Goal: Find specific page/section: Find specific page/section

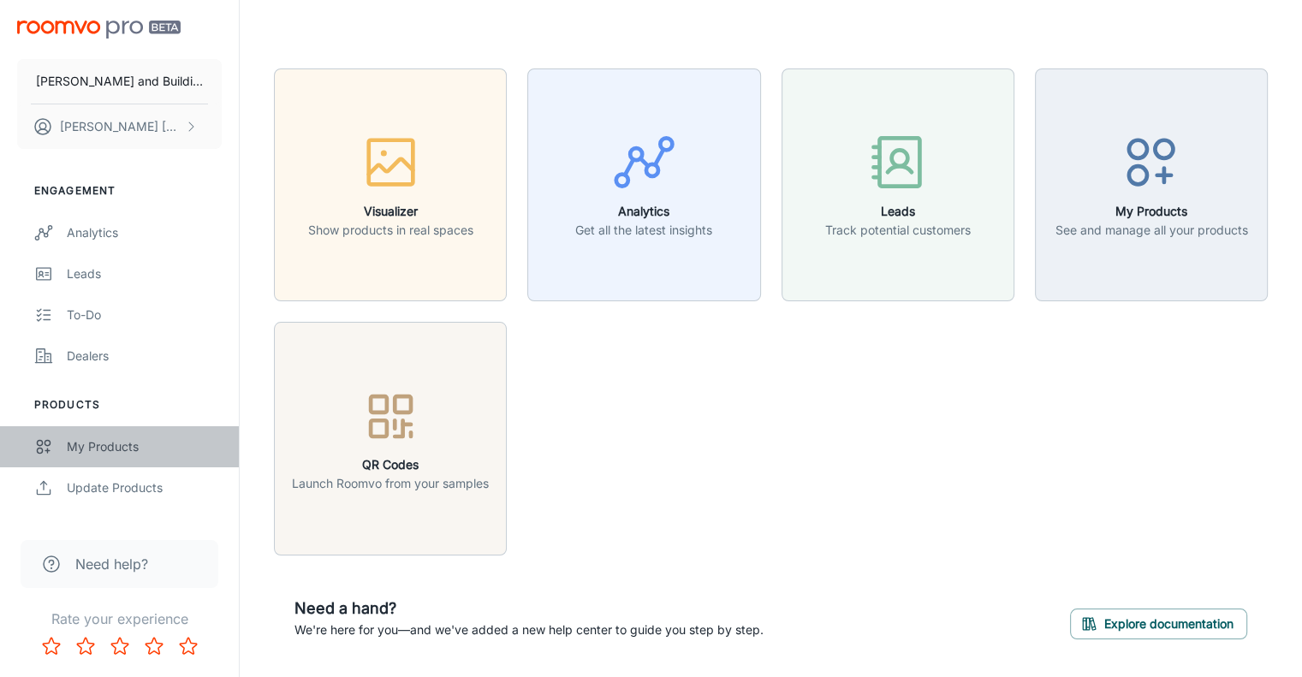
click at [105, 441] on div "My Products" at bounding box center [144, 446] width 155 height 19
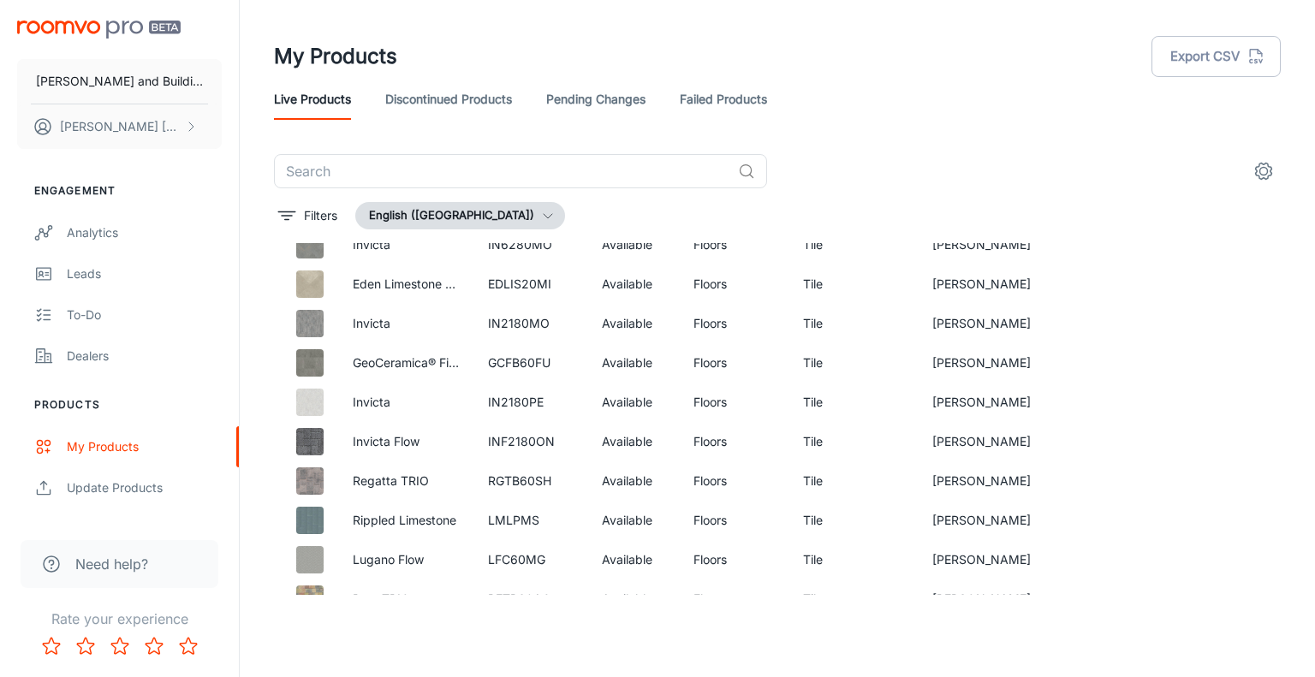
scroll to position [5996, 0]
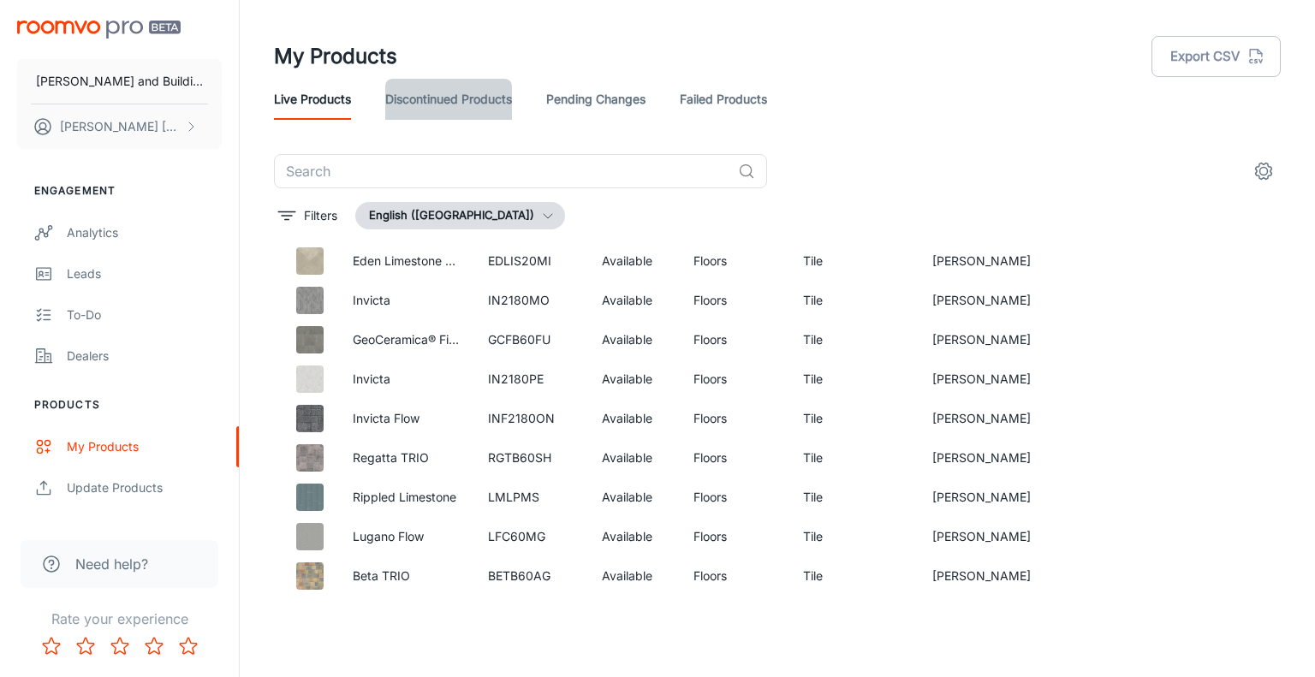
click at [455, 98] on link "Discontinued Products" at bounding box center [448, 99] width 127 height 41
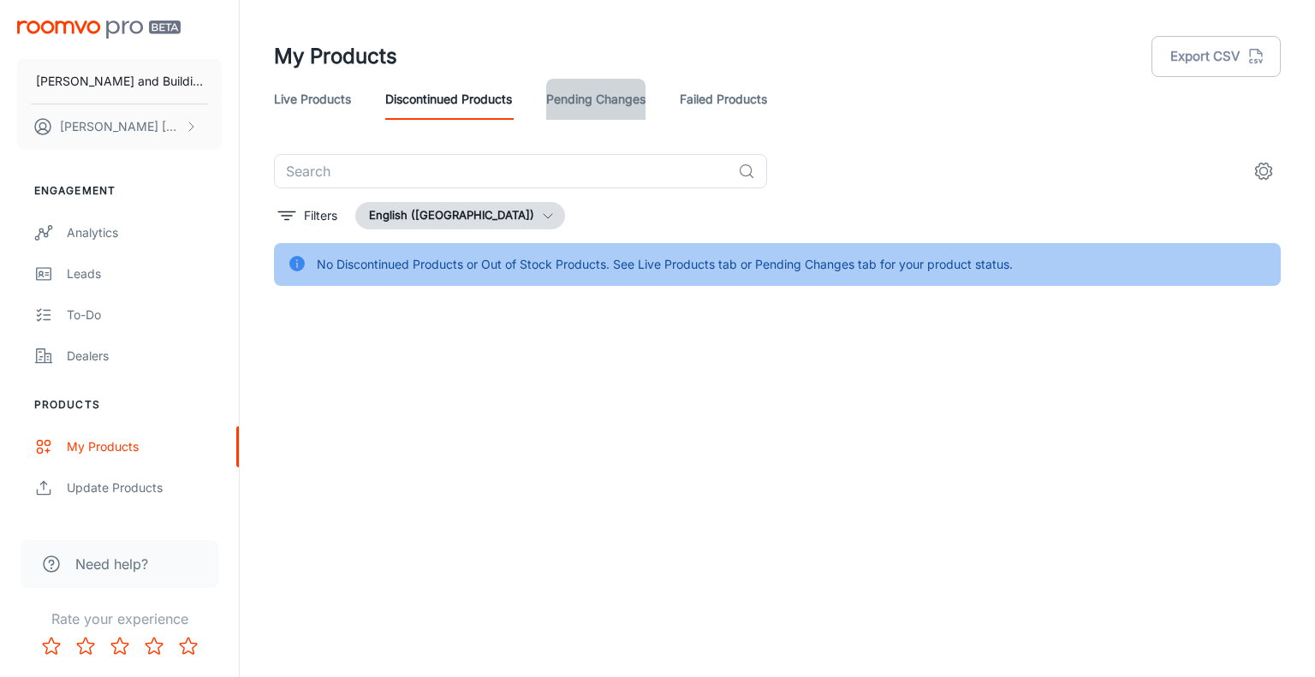
click at [587, 98] on link "Pending Changes" at bounding box center [595, 99] width 99 height 41
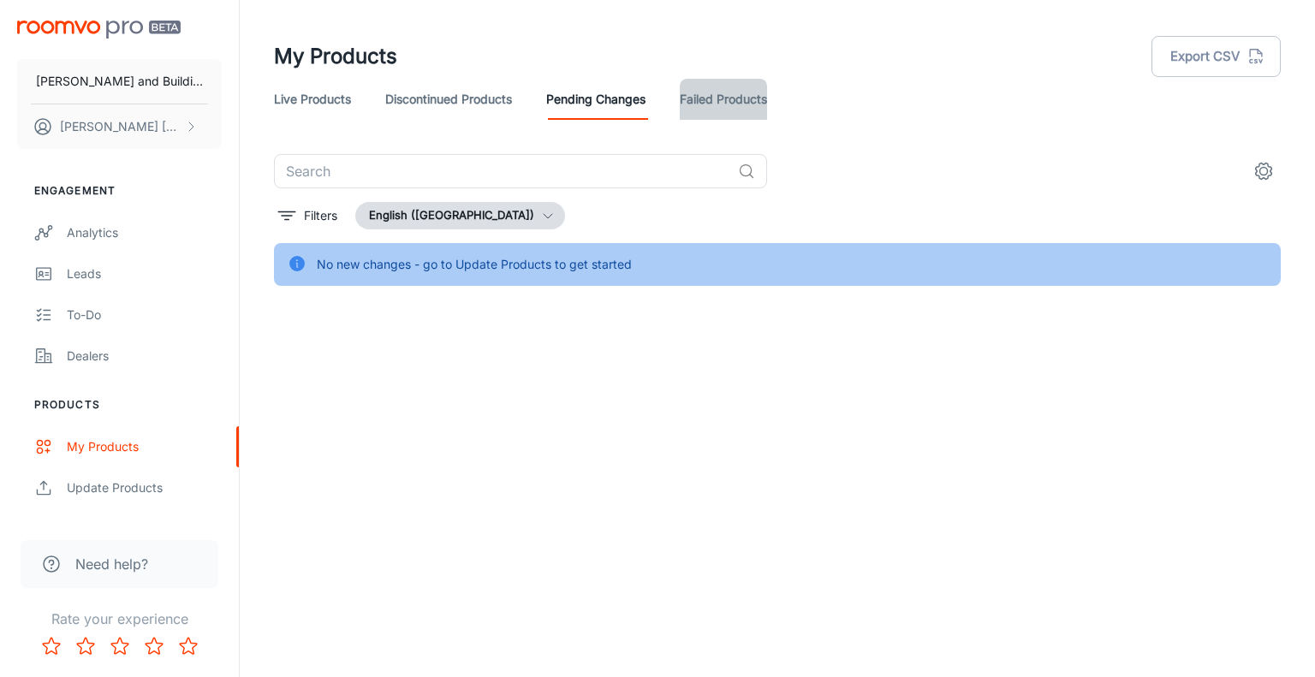
click at [729, 105] on link "Failed Products" at bounding box center [723, 99] width 87 height 41
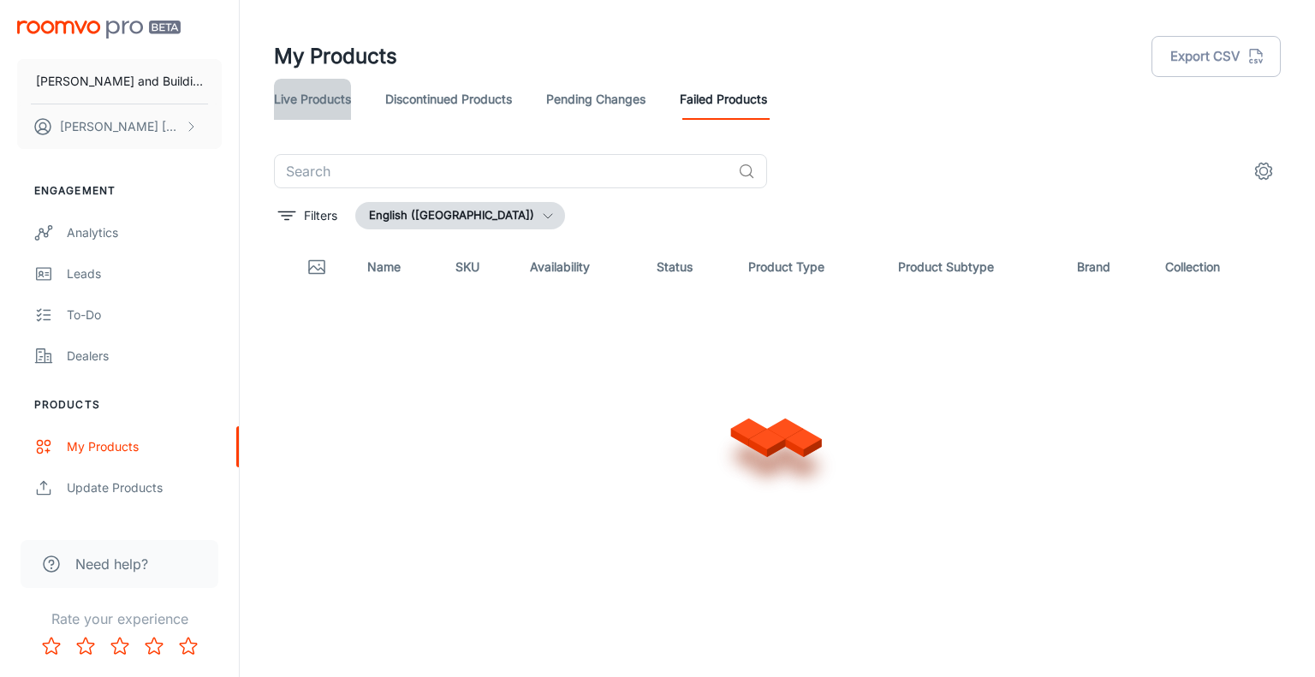
click at [330, 98] on link "Live Products" at bounding box center [312, 99] width 77 height 41
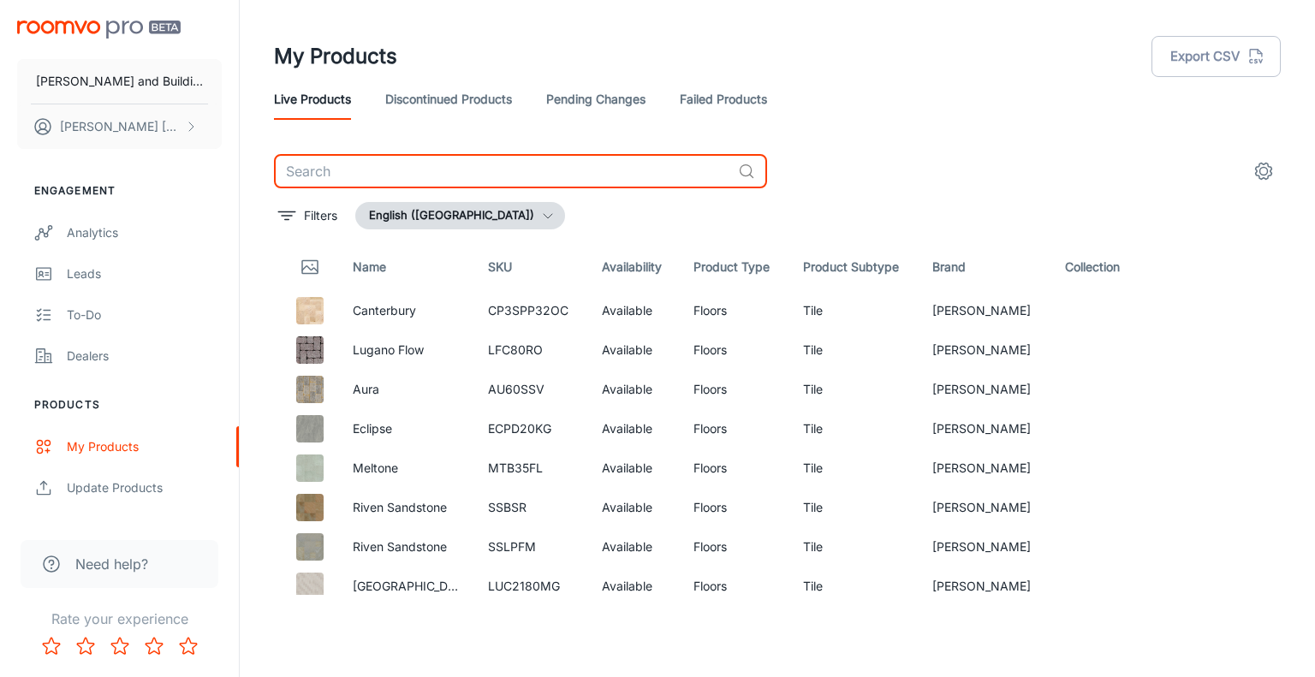
click at [413, 173] on input "text" at bounding box center [502, 171] width 457 height 34
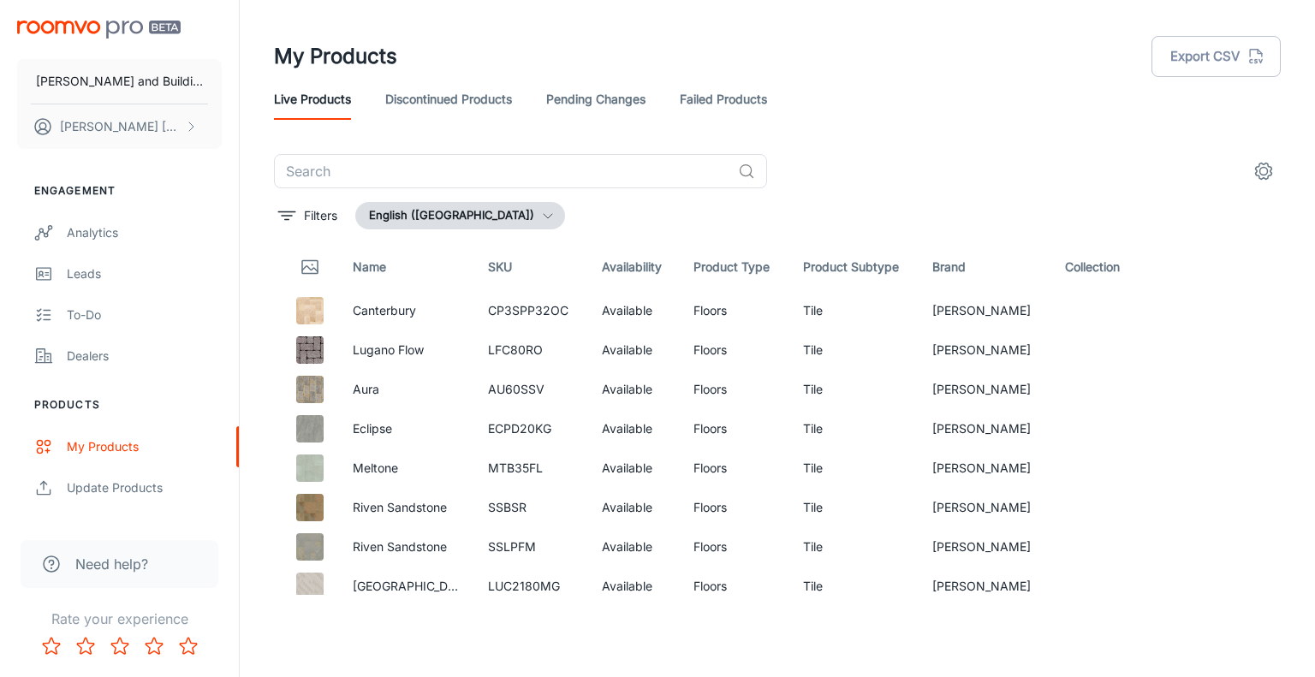
click at [735, 265] on th "Product Type" at bounding box center [735, 267] width 110 height 48
click at [415, 169] on input "text" at bounding box center [502, 171] width 457 height 34
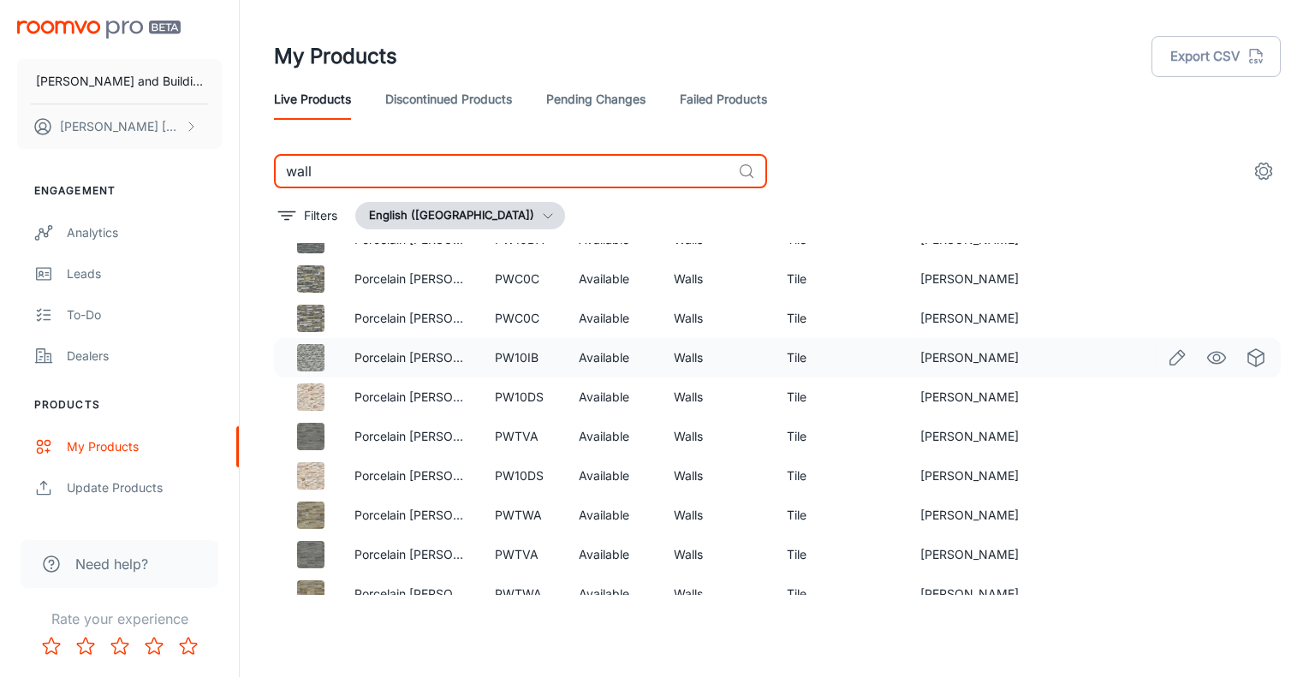
scroll to position [325, 0]
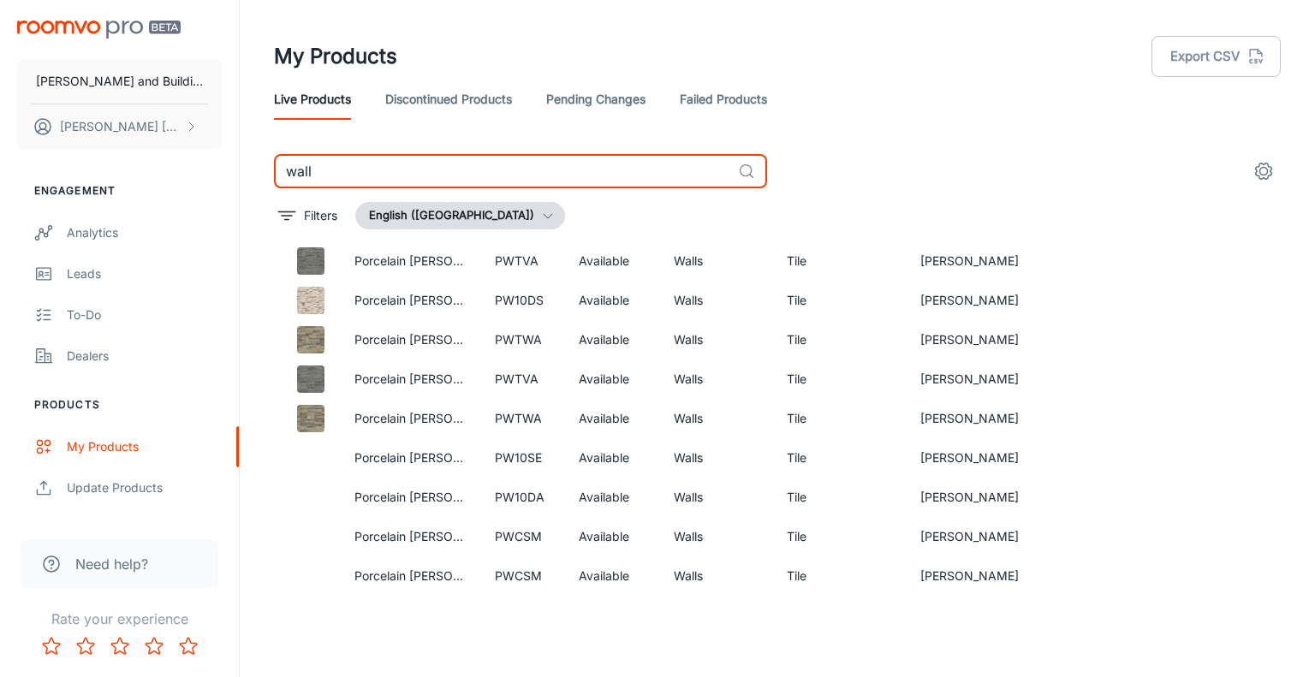
type input "wall"
